Goal: Information Seeking & Learning: Learn about a topic

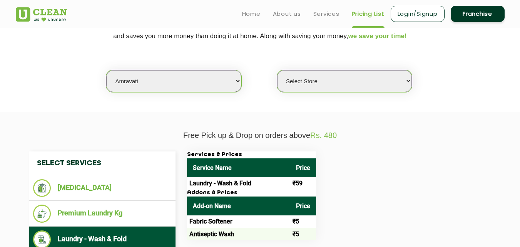
scroll to position [169, 0]
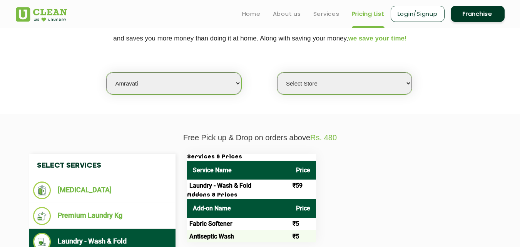
click at [155, 85] on select "Select city [GEOGRAPHIC_DATA] [GEOGRAPHIC_DATA] [GEOGRAPHIC_DATA] [GEOGRAPHIC_D…" at bounding box center [173, 83] width 135 height 22
select select "8"
click at [106, 72] on select "Select city [GEOGRAPHIC_DATA] [GEOGRAPHIC_DATA] [GEOGRAPHIC_DATA] [GEOGRAPHIC_D…" at bounding box center [173, 83] width 135 height 22
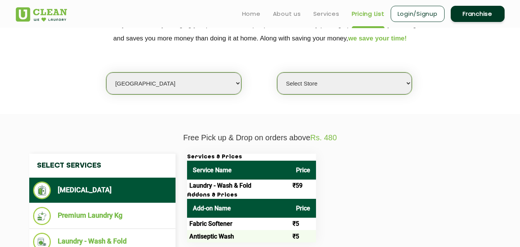
select select "0"
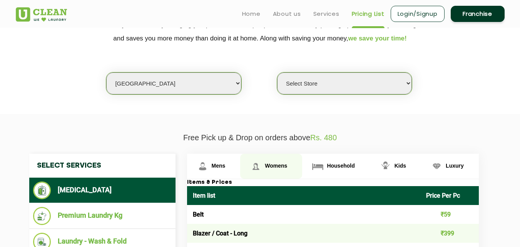
drag, startPoint x: 278, startPoint y: 169, endPoint x: 265, endPoint y: 164, distance: 13.3
click at [265, 164] on span "Womens" at bounding box center [276, 165] width 22 height 6
click at [275, 168] on span "Womens" at bounding box center [276, 165] width 22 height 6
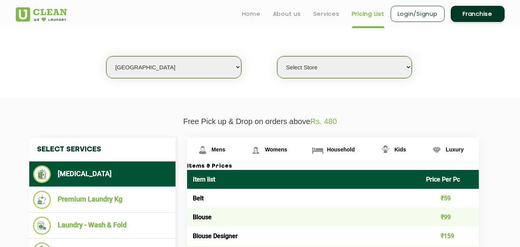
scroll to position [177, 0]
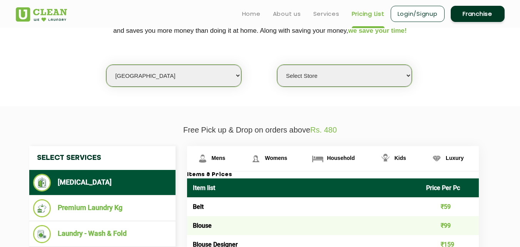
click at [154, 82] on select "Select city [GEOGRAPHIC_DATA] [GEOGRAPHIC_DATA] [GEOGRAPHIC_DATA] [GEOGRAPHIC_D…" at bounding box center [173, 76] width 135 height 22
select select "64"
click at [106, 65] on select "Select city [GEOGRAPHIC_DATA] [GEOGRAPHIC_DATA] [GEOGRAPHIC_DATA] [GEOGRAPHIC_D…" at bounding box center [173, 76] width 135 height 22
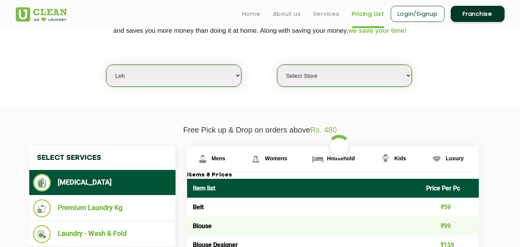
select select "0"
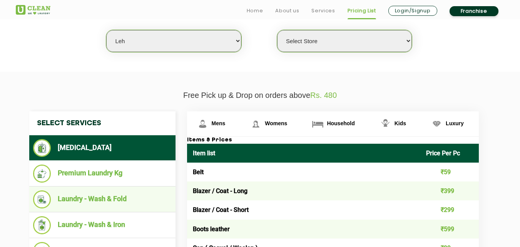
scroll to position [213, 0]
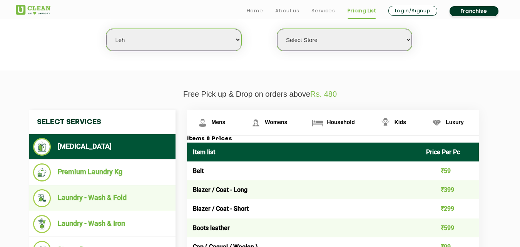
drag, startPoint x: 113, startPoint y: 194, endPoint x: 97, endPoint y: 196, distance: 16.8
click at [97, 196] on li "Laundry - Wash & Fold" at bounding box center [102, 198] width 139 height 18
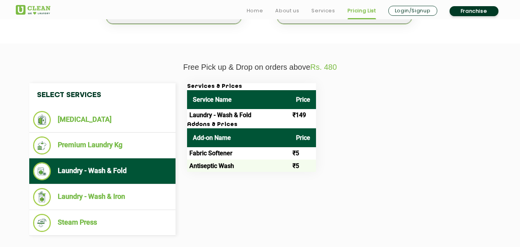
scroll to position [251, 0]
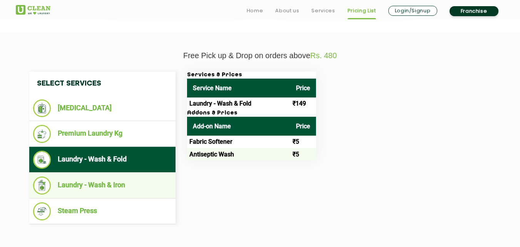
click at [101, 185] on li "Laundry - Wash & Iron" at bounding box center [102, 185] width 139 height 18
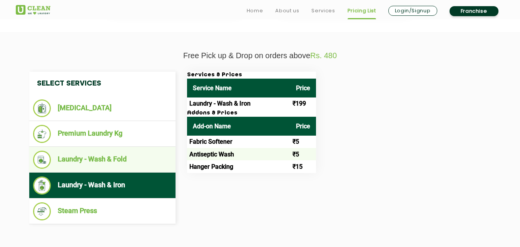
drag, startPoint x: 99, startPoint y: 161, endPoint x: 83, endPoint y: 161, distance: 16.2
drag, startPoint x: 83, startPoint y: 161, endPoint x: 73, endPoint y: 155, distance: 11.2
click at [73, 155] on li "Laundry - Wash & Fold" at bounding box center [102, 159] width 139 height 18
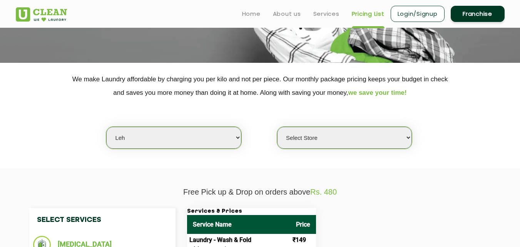
scroll to position [110, 0]
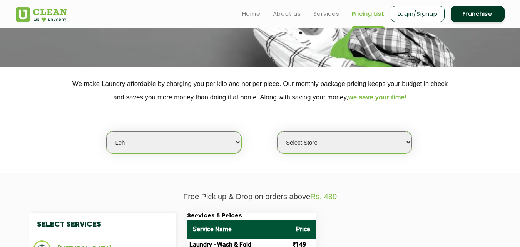
click at [161, 141] on select "Select city [GEOGRAPHIC_DATA] [GEOGRAPHIC_DATA] [GEOGRAPHIC_DATA] [GEOGRAPHIC_D…" at bounding box center [173, 142] width 135 height 22
select select "8"
click at [106, 131] on select "Select city [GEOGRAPHIC_DATA] [GEOGRAPHIC_DATA] [GEOGRAPHIC_DATA] [GEOGRAPHIC_D…" at bounding box center [173, 142] width 135 height 22
select select "0"
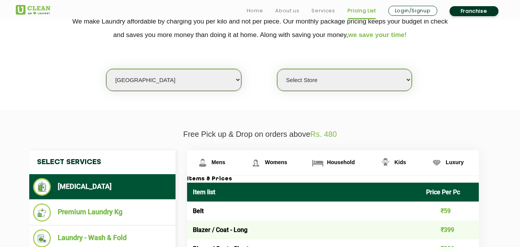
scroll to position [174, 0]
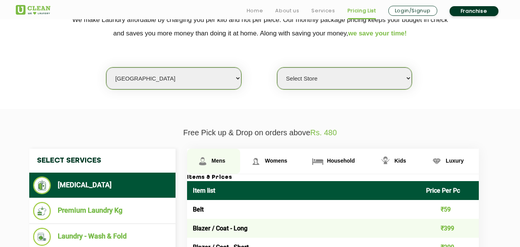
drag, startPoint x: 224, startPoint y: 166, endPoint x: 210, endPoint y: 163, distance: 14.2
click at [210, 163] on link "Mens" at bounding box center [213, 161] width 53 height 25
drag, startPoint x: 94, startPoint y: 212, endPoint x: 70, endPoint y: 189, distance: 33.7
click at [70, 189] on li "[MEDICAL_DATA]" at bounding box center [102, 185] width 139 height 18
click at [220, 157] on link "Mens" at bounding box center [213, 161] width 53 height 25
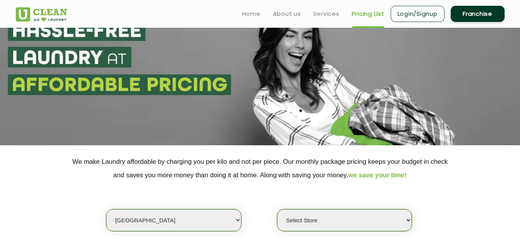
scroll to position [0, 0]
